Goal: Navigation & Orientation: Understand site structure

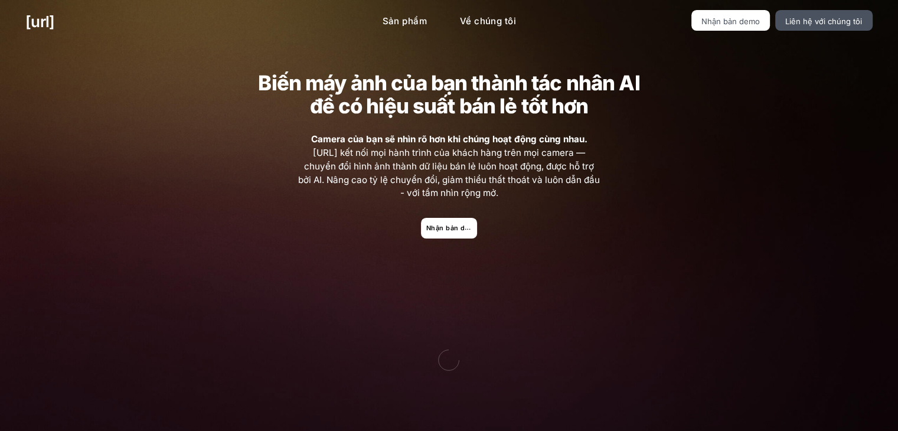
click at [469, 319] on img at bounding box center [448, 360] width 481 height 195
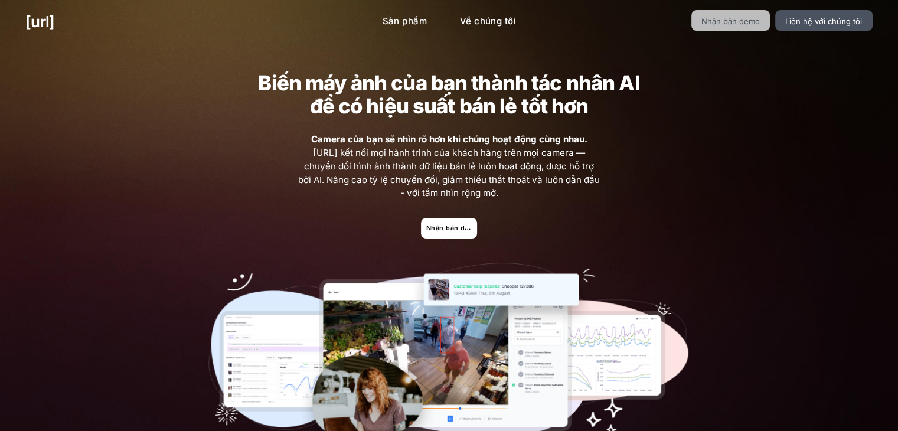
click at [719, 23] on font "Nhận bản demo" at bounding box center [730, 21] width 58 height 9
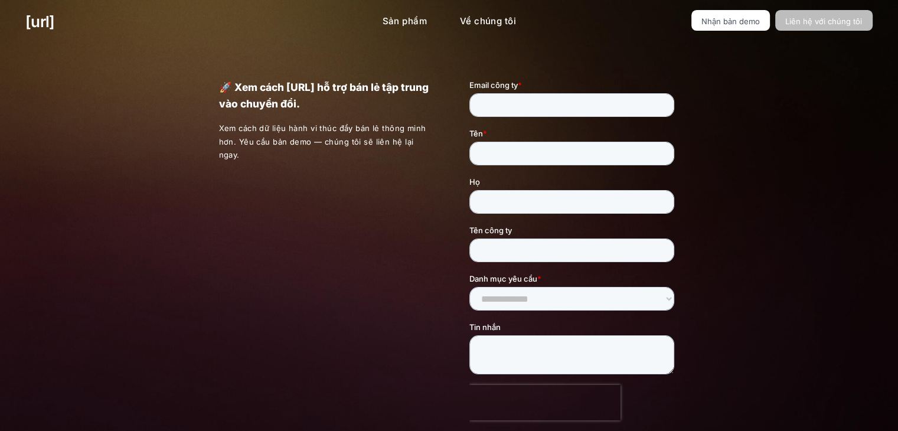
click at [799, 24] on font "Liên hệ với chúng tôi" at bounding box center [823, 21] width 77 height 9
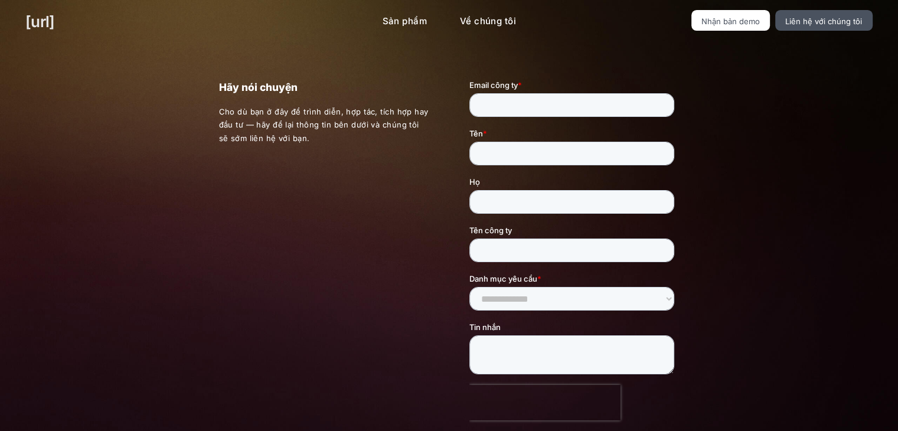
click at [54, 24] on font "[URL]" at bounding box center [39, 21] width 29 height 18
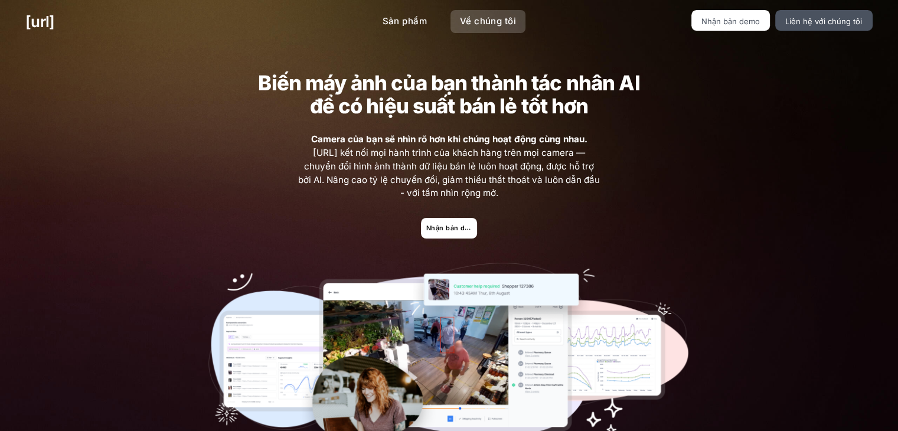
click at [499, 19] on font "Về chúng tôi" at bounding box center [488, 20] width 56 height 11
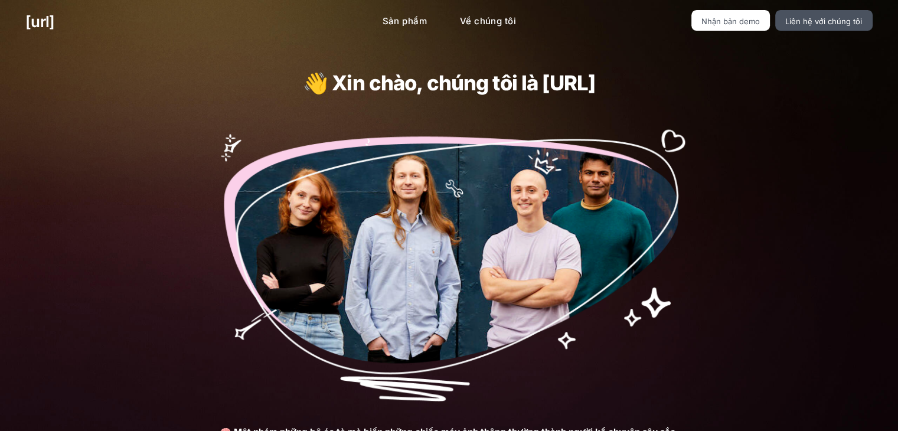
click at [417, 234] on img at bounding box center [448, 260] width 481 height 282
